Goal: Transaction & Acquisition: Download file/media

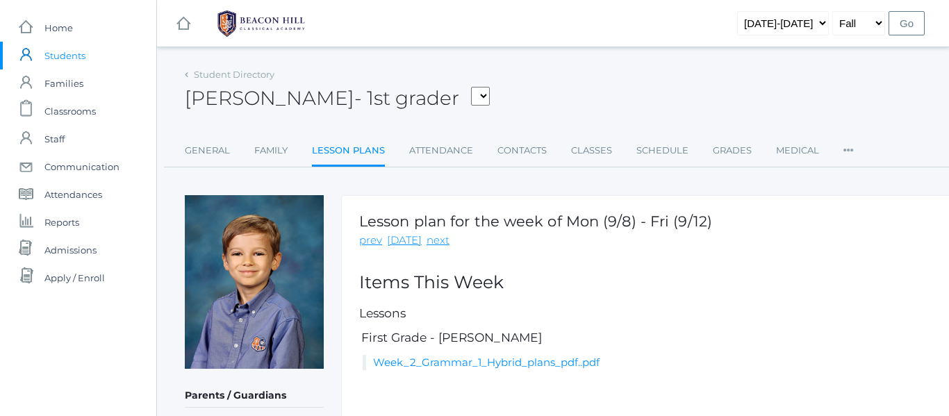
click at [77, 59] on span "Students" at bounding box center [64, 56] width 41 height 28
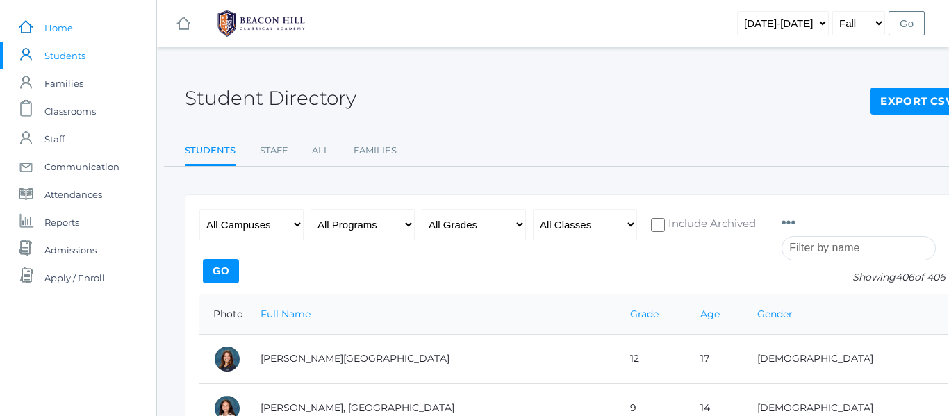
click at [57, 24] on span "Home" at bounding box center [58, 28] width 28 height 28
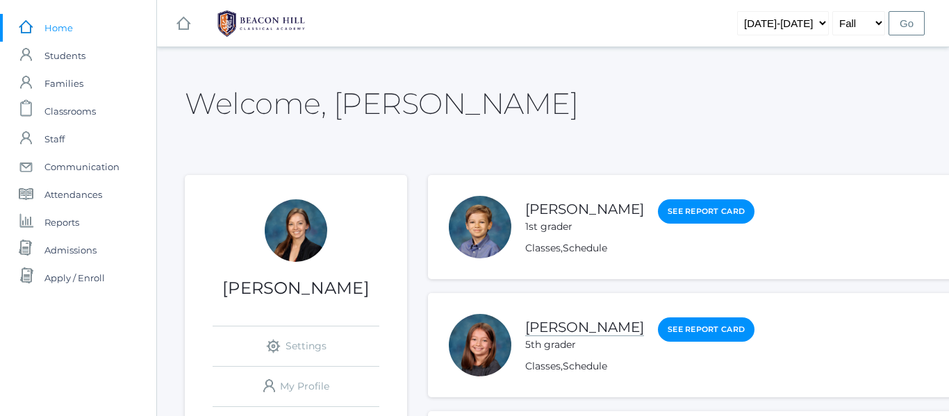
click at [571, 326] on link "[PERSON_NAME]" at bounding box center [584, 327] width 119 height 17
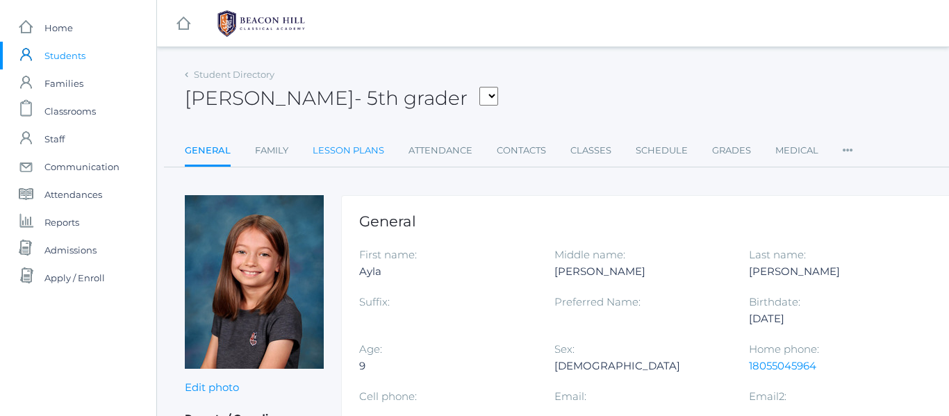
click at [368, 145] on link "Lesson Plans" at bounding box center [349, 151] width 72 height 28
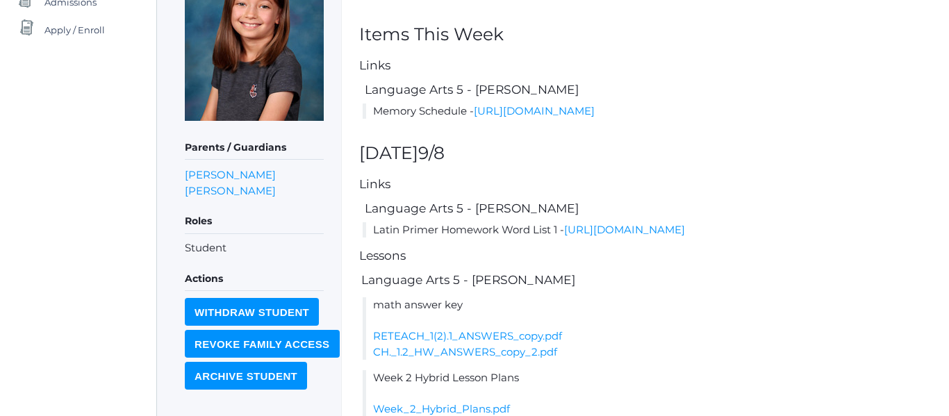
scroll to position [250, 0]
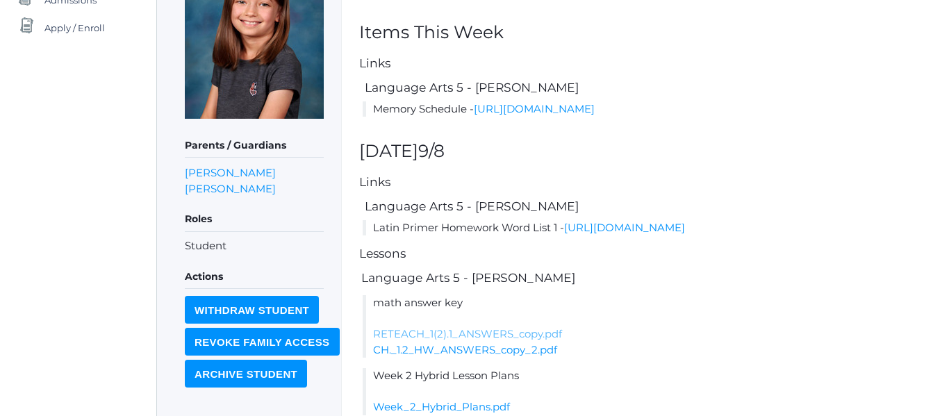
click at [428, 341] on link "RETEACH_1(2).1_ANSWERS_copy.pdf" at bounding box center [467, 333] width 189 height 13
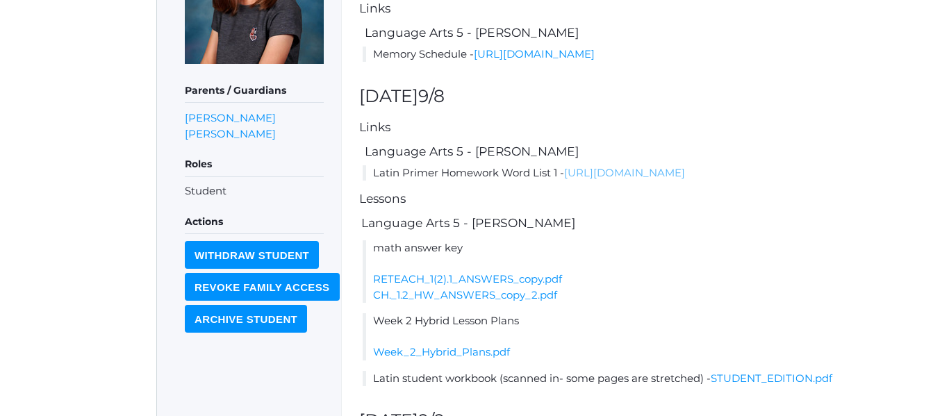
scroll to position [306, 0]
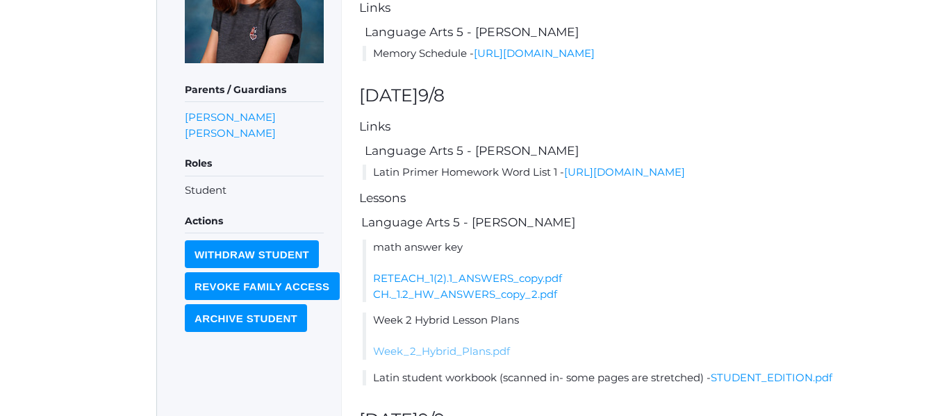
click at [469, 358] on link "Week_2_Hybrid_Plans.pdf" at bounding box center [441, 351] width 137 height 13
click at [447, 301] on link "CH._1.2_HW_ANSWERS_copy_2.pdf" at bounding box center [465, 294] width 184 height 13
